Goal: Task Accomplishment & Management: Manage account settings

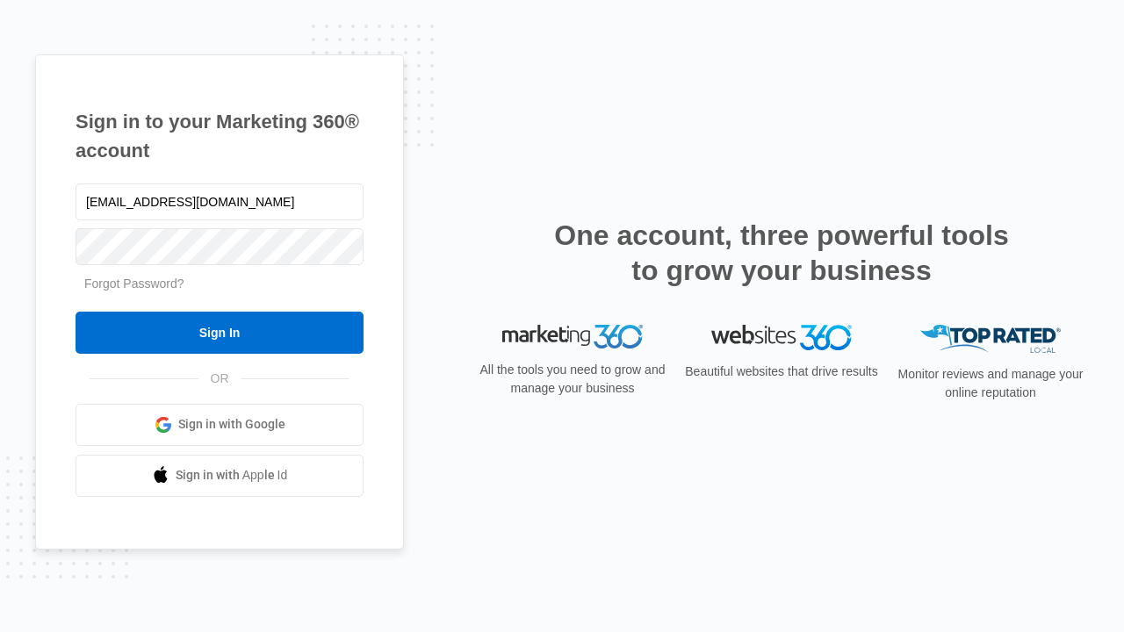
type input "[EMAIL_ADDRESS][DOMAIN_NAME]"
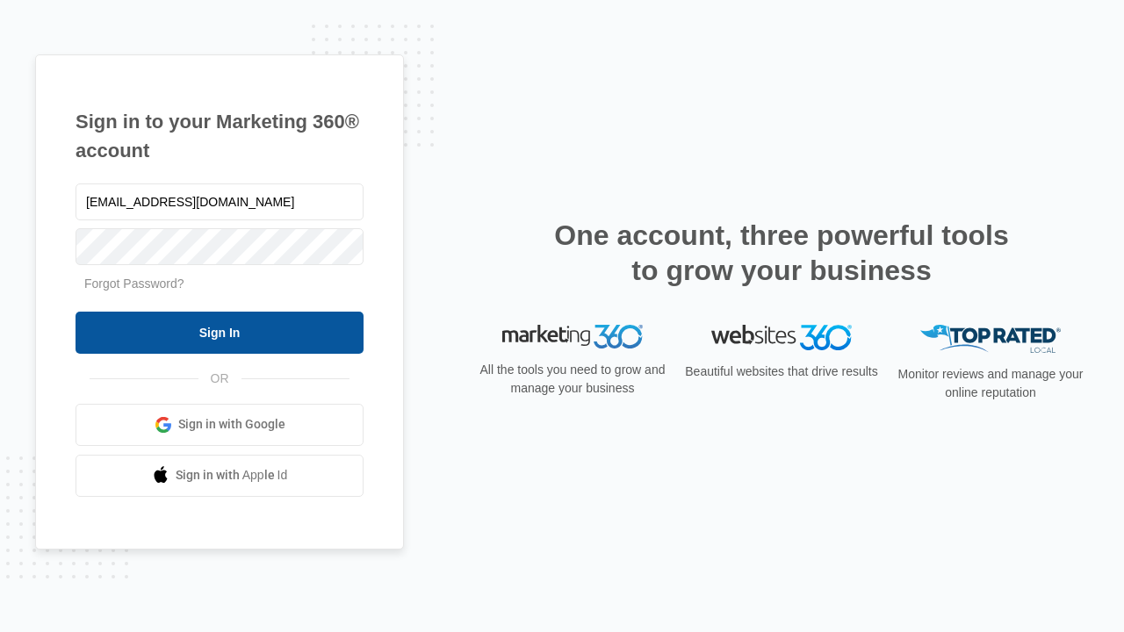
click at [219, 332] on input "Sign In" at bounding box center [220, 333] width 288 height 42
